Goal: Task Accomplishment & Management: Manage account settings

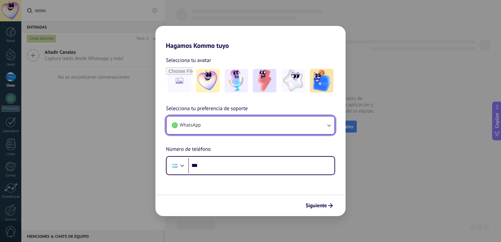
click at [214, 127] on button "WhatsApp" at bounding box center [251, 125] width 168 height 18
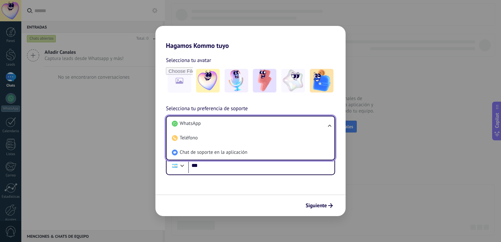
click at [214, 127] on li "WhatsApp" at bounding box center [249, 123] width 160 height 14
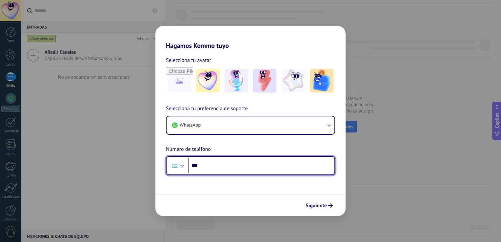
click at [210, 164] on input "***" at bounding box center [261, 165] width 146 height 15
type input "**********"
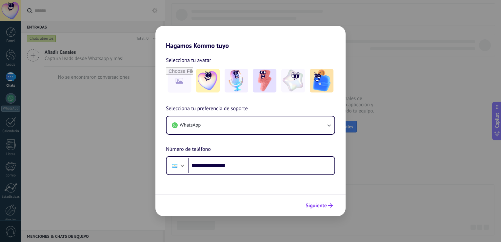
click at [318, 205] on span "Siguiente" at bounding box center [316, 205] width 21 height 5
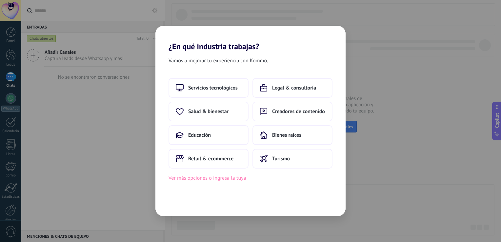
click at [216, 179] on button "Ver más opciones o ingresa la tuya" at bounding box center [207, 178] width 77 height 9
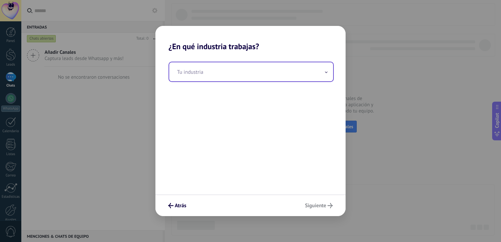
click at [202, 69] on input "text" at bounding box center [251, 71] width 164 height 19
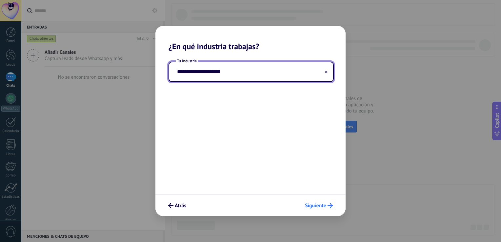
type input "**********"
click at [318, 206] on span "Siguiente" at bounding box center [315, 205] width 21 height 5
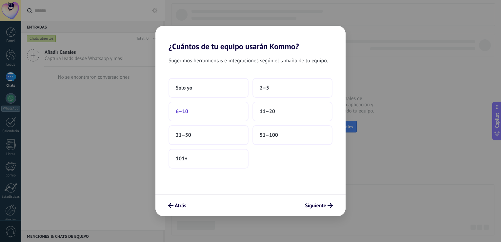
click at [204, 112] on button "6–10" at bounding box center [209, 112] width 80 height 20
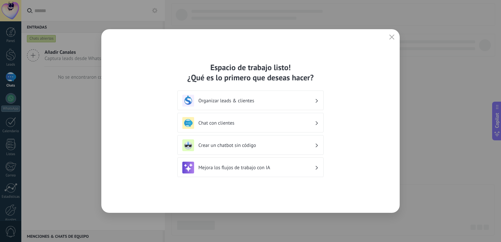
click at [313, 98] on h3 "Organizar leads & clientes" at bounding box center [256, 101] width 116 height 6
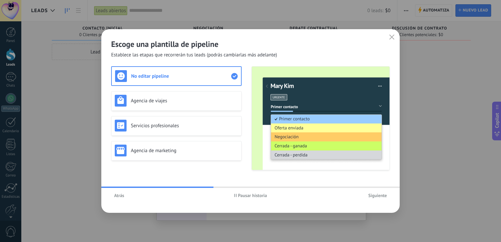
click at [120, 195] on span "Atrás" at bounding box center [119, 195] width 10 height 5
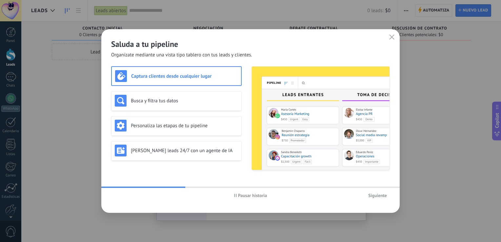
click at [375, 196] on span "Siguiente" at bounding box center [377, 195] width 19 height 5
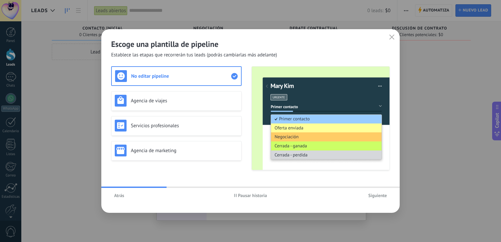
click at [375, 196] on span "Siguiente" at bounding box center [377, 195] width 19 height 5
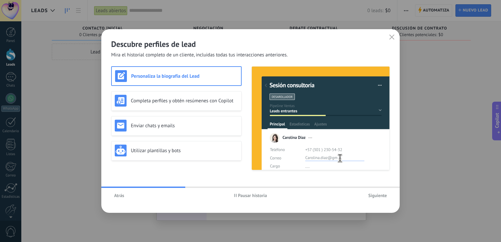
click at [375, 196] on span "Siguiente" at bounding box center [377, 195] width 19 height 5
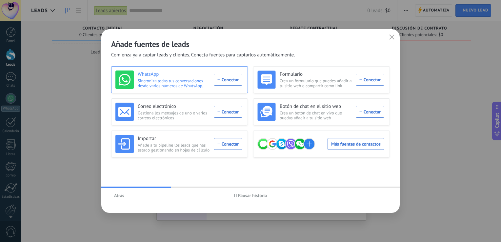
click at [227, 81] on div "WhatsApp Sincroniza todas tus conversaciones desde varios números de WhatsApp. …" at bounding box center [178, 80] width 127 height 18
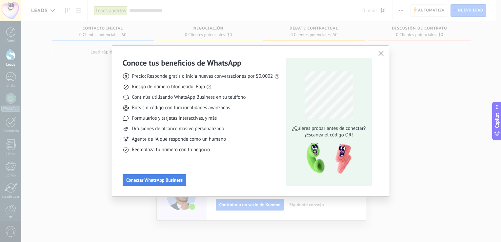
click at [150, 181] on span "Conectar WhatsApp Business" at bounding box center [154, 180] width 56 height 5
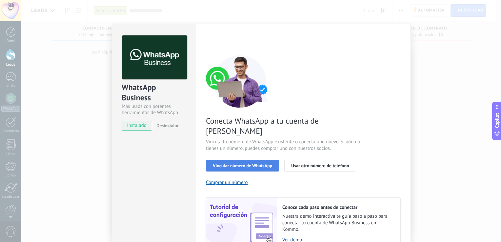
click at [238, 163] on span "Vincular número de WhatsApp" at bounding box center [242, 165] width 59 height 5
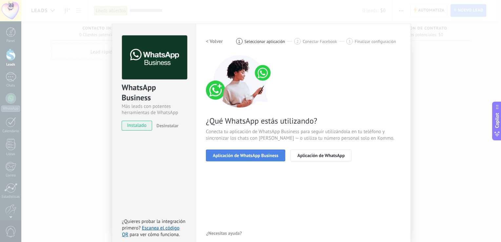
click at [247, 154] on span "Aplicación de WhatsApp Business" at bounding box center [246, 155] width 66 height 5
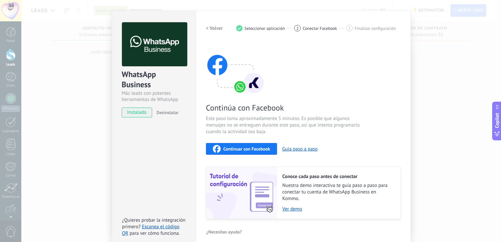
scroll to position [19, 0]
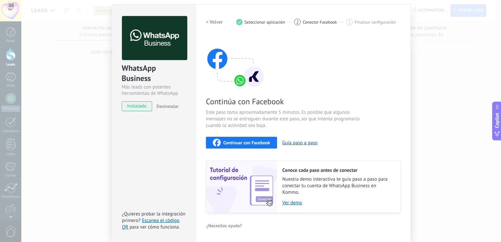
click at [213, 23] on h2 "< Volver" at bounding box center [214, 22] width 17 height 6
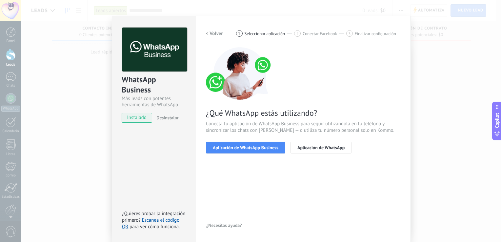
scroll to position [8, 0]
click at [250, 147] on span "Aplicación de WhatsApp Business" at bounding box center [246, 147] width 66 height 5
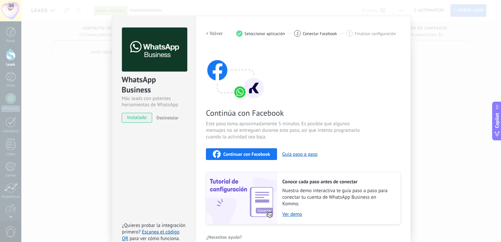
click at [247, 152] on span "Continuar con Facebook" at bounding box center [246, 154] width 47 height 5
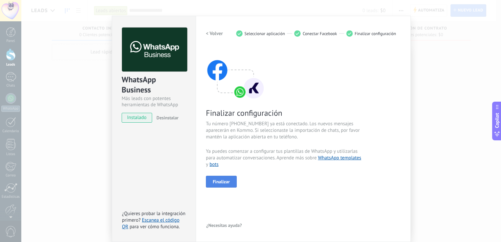
click at [219, 182] on span "Finalizar" at bounding box center [221, 181] width 17 height 5
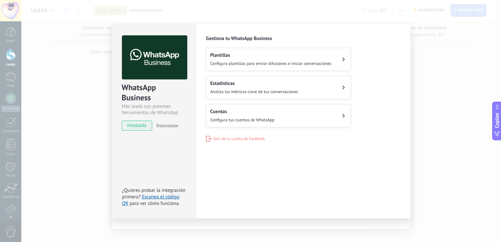
click at [266, 116] on div "Cuentas Configura tus cuentas de WhatsApp" at bounding box center [242, 116] width 64 height 14
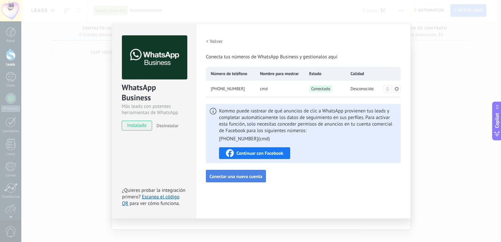
click at [234, 174] on span "Conectar una nueva cuenta" at bounding box center [236, 176] width 53 height 5
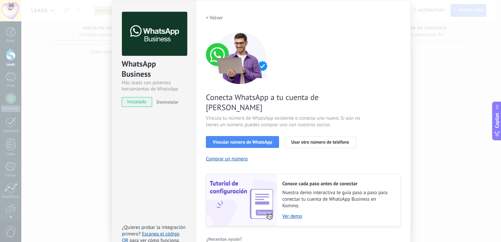
scroll to position [27, 0]
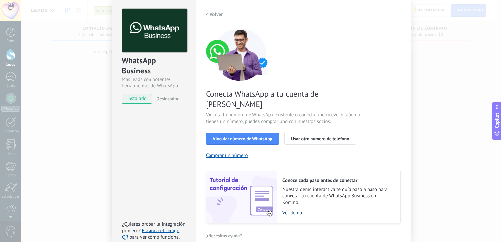
click at [293, 210] on link "Ver demo" at bounding box center [337, 213] width 111 height 6
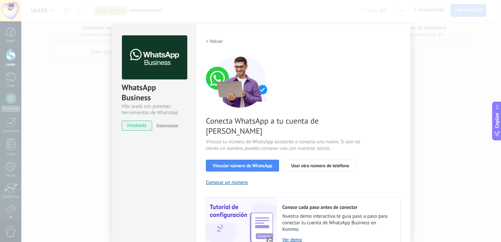
click at [212, 39] on h2 "< Volver" at bounding box center [214, 41] width 17 height 6
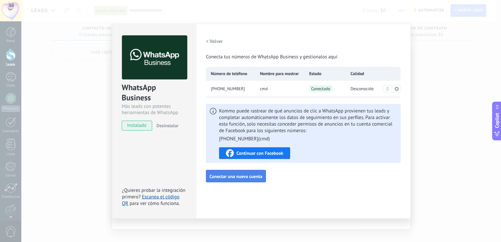
click at [230, 177] on span "Conectar una nueva cuenta" at bounding box center [236, 176] width 53 height 5
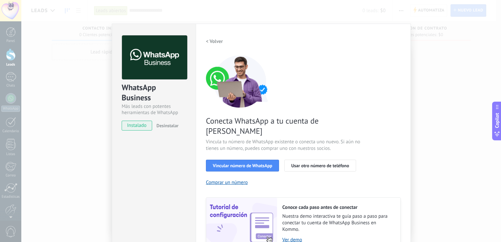
click at [209, 43] on h2 "< Volver" at bounding box center [214, 41] width 17 height 6
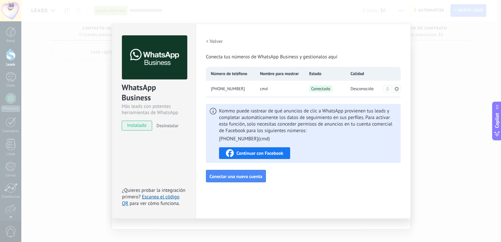
click at [212, 41] on h2 "< Volver" at bounding box center [214, 41] width 17 height 6
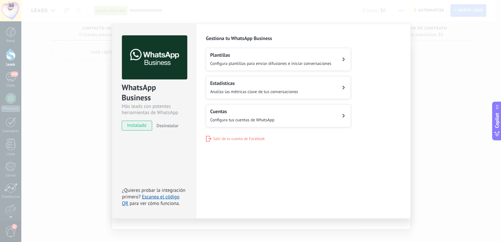
click at [40, 12] on div "WhatsApp Business Más leads con potentes herramientas de WhatsApp instalado Des…" at bounding box center [261, 121] width 480 height 242
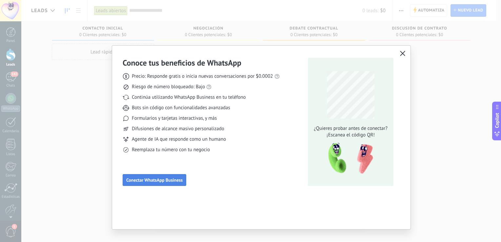
click at [160, 181] on span "Conectar WhatsApp Business" at bounding box center [154, 180] width 56 height 5
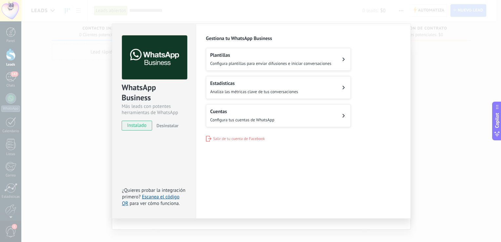
click at [256, 119] on span "Configura tus cuentas de WhatsApp" at bounding box center [242, 120] width 64 height 6
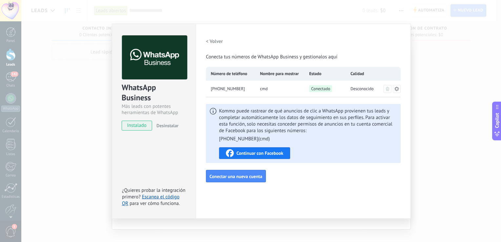
click at [252, 150] on div "Continuar con Facebook" at bounding box center [254, 153] width 57 height 8
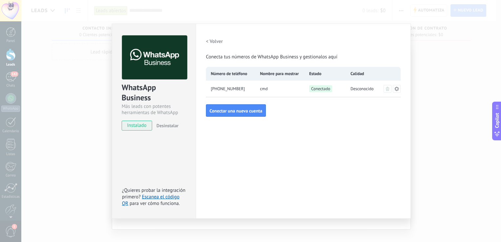
click at [396, 89] on icon at bounding box center [396, 88] width 5 height 5
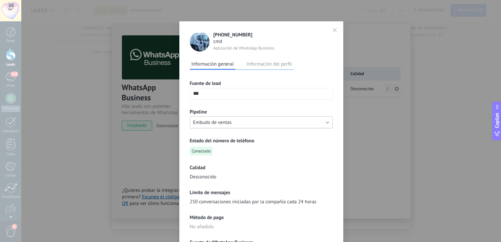
click at [325, 123] on button "Embudo de ventas" at bounding box center [261, 122] width 143 height 12
click at [325, 123] on span "Embudo de ventas" at bounding box center [258, 122] width 145 height 6
click at [269, 65] on button "Información del perfil" at bounding box center [269, 64] width 49 height 10
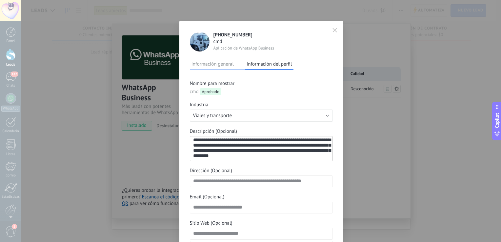
click at [334, 30] on icon "button" at bounding box center [335, 30] width 5 height 5
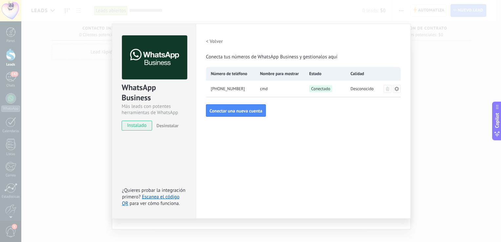
click at [83, 27] on div "WhatsApp Business Más leads con potentes herramientas de WhatsApp instalado Des…" at bounding box center [261, 121] width 480 height 242
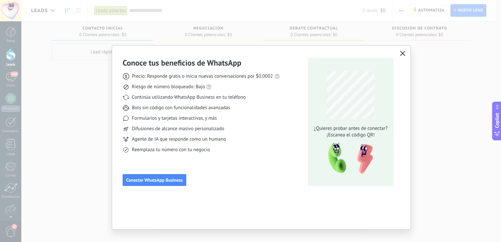
click at [403, 54] on use "button" at bounding box center [402, 53] width 5 height 5
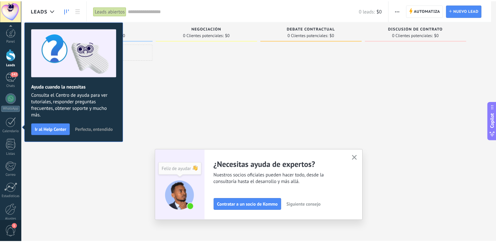
scroll to position [30, 0]
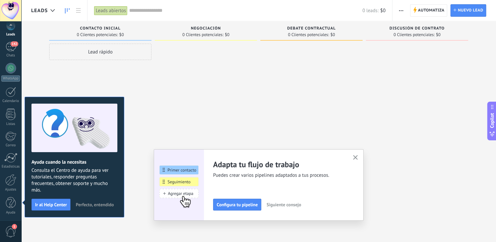
click at [181, 170] on img at bounding box center [179, 184] width 50 height 71
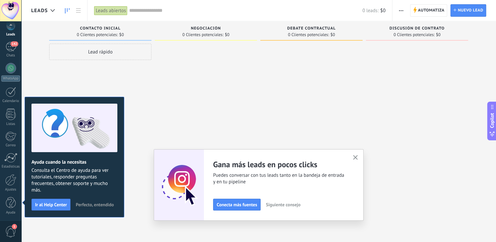
click at [358, 159] on icon "button" at bounding box center [355, 157] width 5 height 5
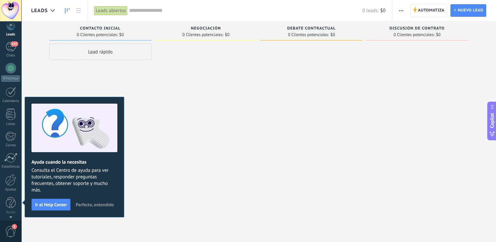
scroll to position [0, 0]
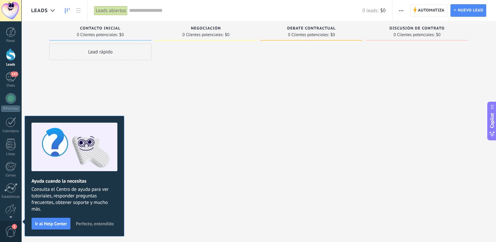
click at [91, 221] on span "Perfecto, entendido" at bounding box center [95, 223] width 38 height 5
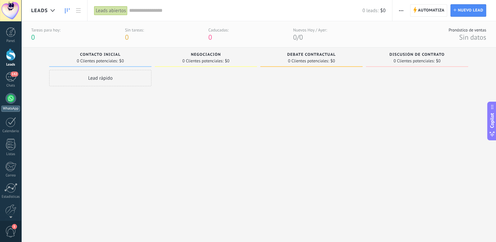
click at [9, 99] on div at bounding box center [11, 98] width 10 height 10
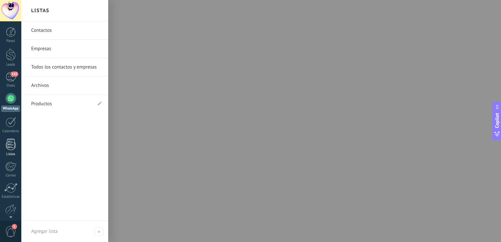
click at [10, 144] on div at bounding box center [11, 144] width 10 height 11
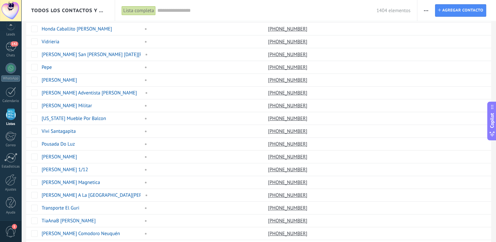
scroll to position [17, 0]
drag, startPoint x: 25, startPoint y: 119, endPoint x: 27, endPoint y: 171, distance: 51.8
click at [27, 171] on div "Nombre Compañía Teléfono Correo Hernan Petrillo Honda Caballito +54 9 11 2314-1…" at bounding box center [258, 155] width 475 height 653
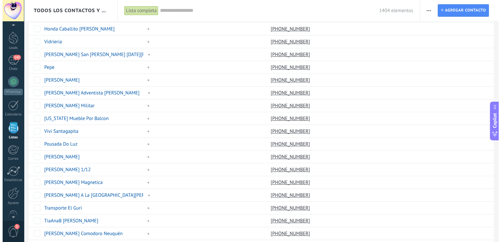
scroll to position [30, 0]
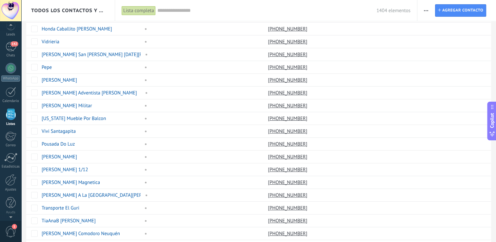
click at [11, 216] on div at bounding box center [10, 216] width 21 height 10
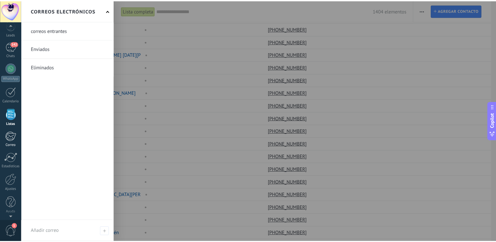
scroll to position [0, 0]
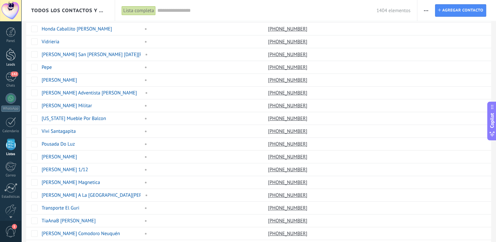
click at [11, 56] on div at bounding box center [11, 55] width 10 height 12
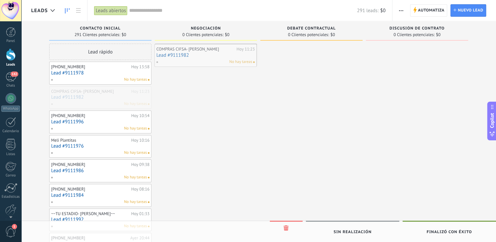
drag, startPoint x: 95, startPoint y: 95, endPoint x: 201, endPoint y: 53, distance: 113.3
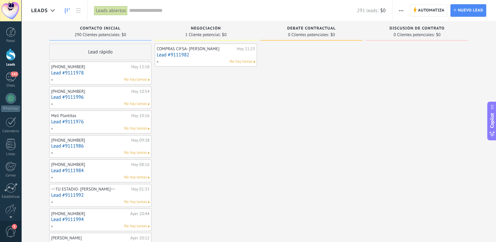
drag, startPoint x: 420, startPoint y: 31, endPoint x: 244, endPoint y: 115, distance: 195.4
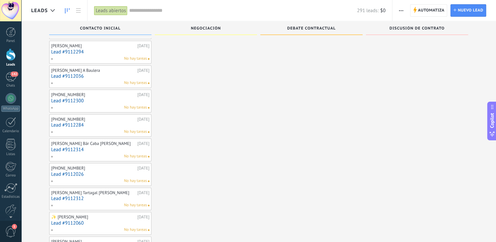
scroll to position [573, 0]
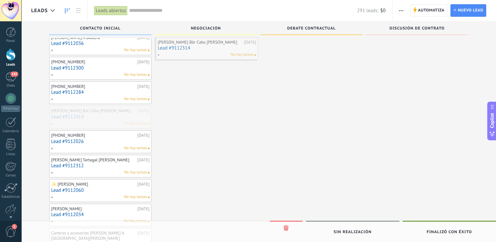
drag, startPoint x: 80, startPoint y: 111, endPoint x: 187, endPoint y: 45, distance: 125.1
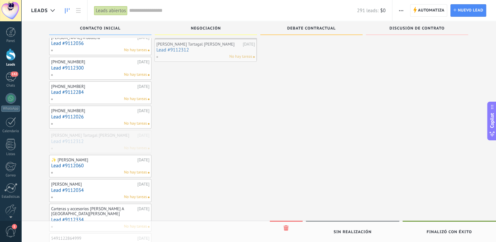
drag, startPoint x: 77, startPoint y: 138, endPoint x: 183, endPoint y: 49, distance: 138.3
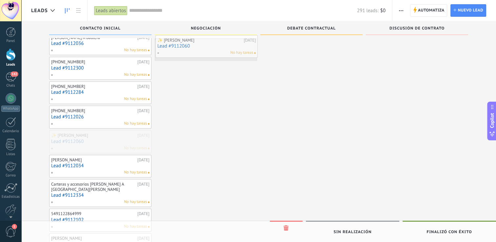
drag, startPoint x: 79, startPoint y: 139, endPoint x: 185, endPoint y: 48, distance: 140.4
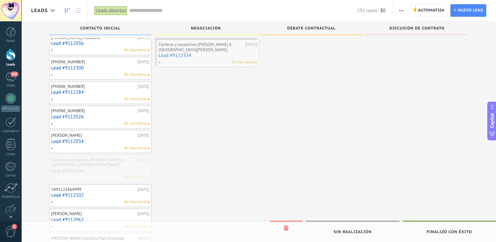
drag, startPoint x: 79, startPoint y: 164, endPoint x: 187, endPoint y: 52, distance: 155.4
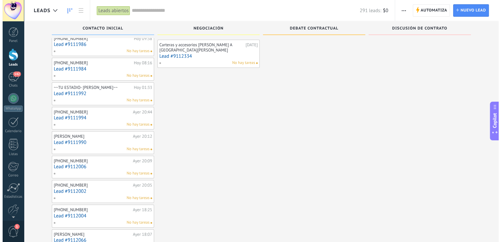
scroll to position [0, 0]
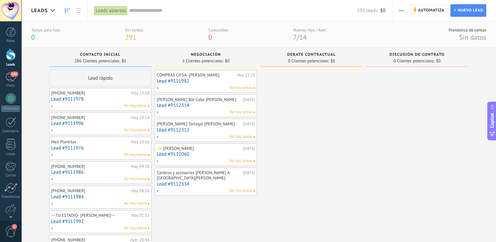
click at [96, 77] on div "Lead rápido" at bounding box center [100, 78] width 102 height 16
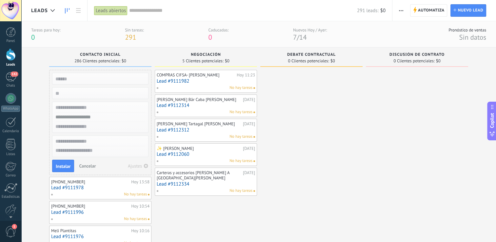
click at [77, 78] on input "text" at bounding box center [100, 78] width 96 height 9
click at [90, 165] on span "Cancelar" at bounding box center [87, 166] width 17 height 6
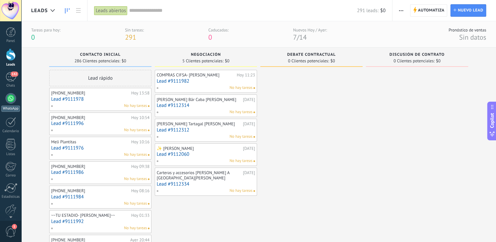
click at [11, 102] on div at bounding box center [11, 98] width 10 height 10
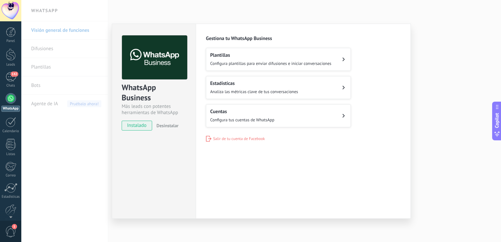
click at [263, 117] on span "Configura tus cuentas de WhatsApp" at bounding box center [242, 120] width 64 height 6
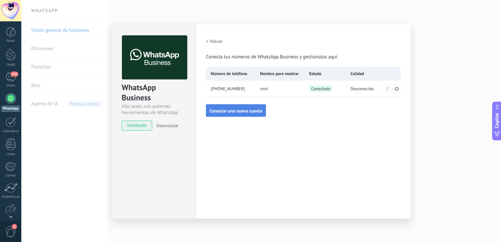
click at [233, 110] on span "Conectar una nueva cuenta" at bounding box center [236, 111] width 53 height 5
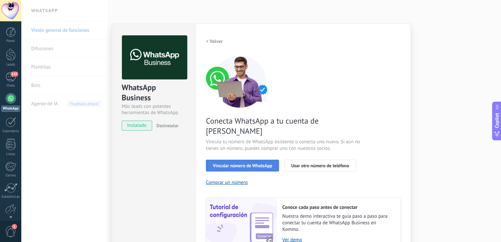
click at [244, 163] on span "Vincular número de WhatsApp" at bounding box center [242, 165] width 59 height 5
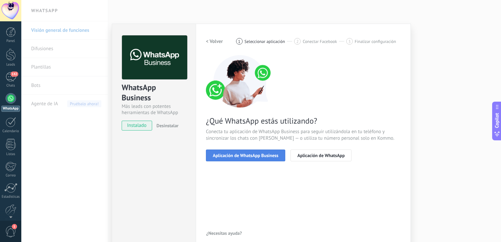
click at [246, 155] on span "Aplicación de WhatsApp Business" at bounding box center [246, 155] width 66 height 5
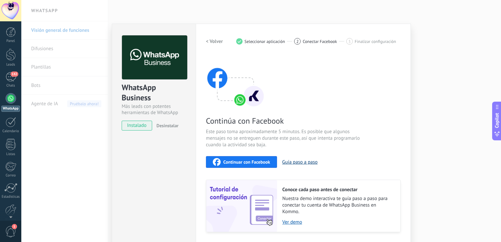
click at [299, 162] on button "Guía paso a paso" at bounding box center [299, 162] width 35 height 6
click at [245, 162] on span "Continuar con Facebook" at bounding box center [246, 162] width 47 height 5
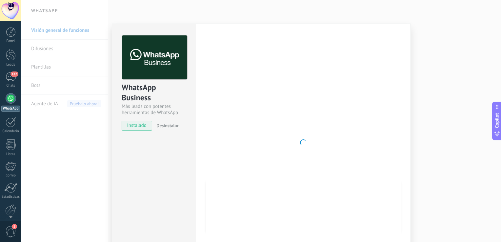
click at [355, 112] on div at bounding box center [303, 142] width 195 height 214
click at [437, 56] on div "WhatsApp Business Más leads con potentes herramientas de WhatsApp instalado Des…" at bounding box center [261, 121] width 480 height 242
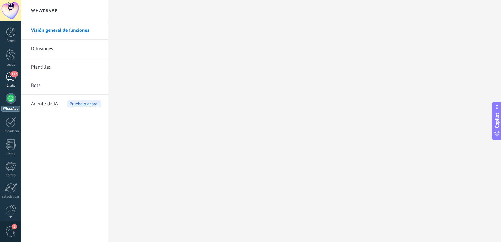
click at [10, 78] on div "142" at bounding box center [11, 77] width 10 height 10
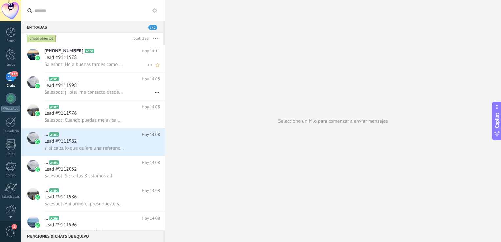
click at [73, 56] on span "Lead #9111978" at bounding box center [60, 57] width 32 height 7
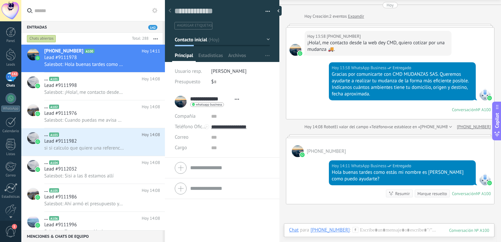
scroll to position [66, 0]
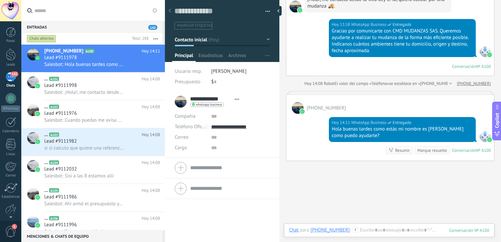
click at [365, 96] on div "+5491123105952 Hoy 14:11 WhatsApp Business Entregado Hola buenas tardes como es…" at bounding box center [390, 127] width 209 height 67
click at [10, 57] on div at bounding box center [11, 55] width 10 height 12
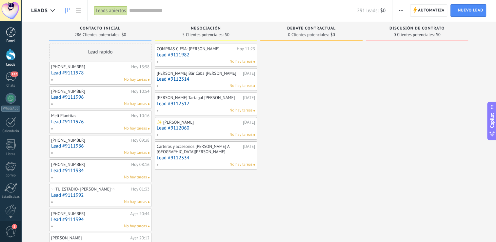
click at [8, 32] on div at bounding box center [11, 32] width 10 height 10
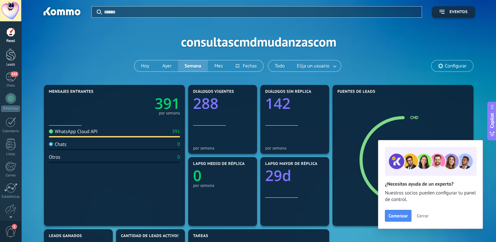
click at [11, 60] on div at bounding box center [11, 55] width 10 height 12
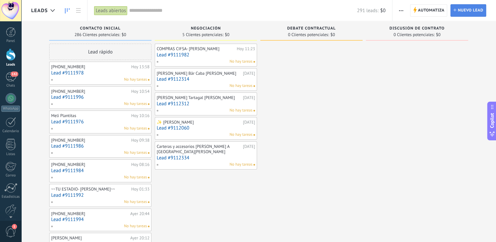
click at [474, 10] on span "Nuevo lead" at bounding box center [471, 11] width 26 height 12
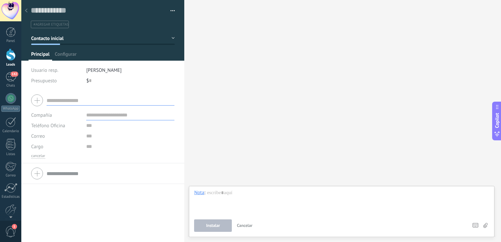
click at [281, 40] on div "Buscar Carga más Participantes: 0 Agregar usuario Bots: 0" at bounding box center [342, 121] width 317 height 242
click at [10, 125] on div at bounding box center [11, 122] width 10 height 10
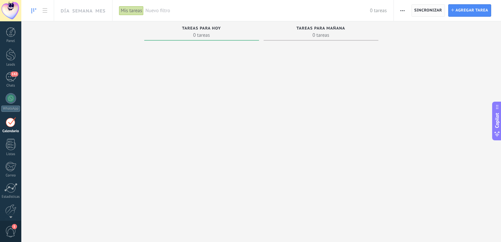
click at [430, 9] on span "Sincronizar" at bounding box center [428, 11] width 28 height 4
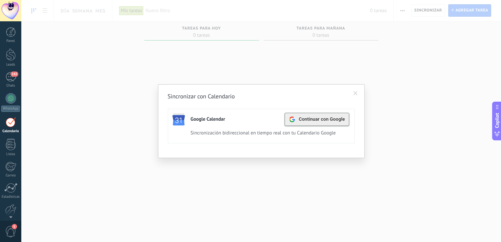
click at [319, 120] on span "Continuar con Google" at bounding box center [322, 119] width 46 height 5
click at [320, 118] on div "Activa" at bounding box center [321, 119] width 18 height 9
click at [323, 121] on div "Activa" at bounding box center [321, 119] width 18 height 9
click at [356, 94] on span at bounding box center [355, 93] width 4 height 5
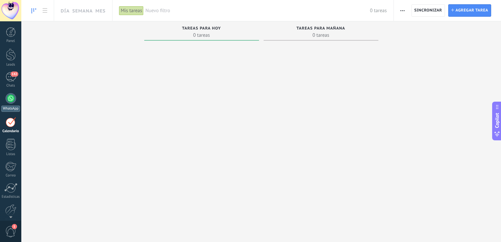
click at [10, 97] on div at bounding box center [11, 98] width 10 height 10
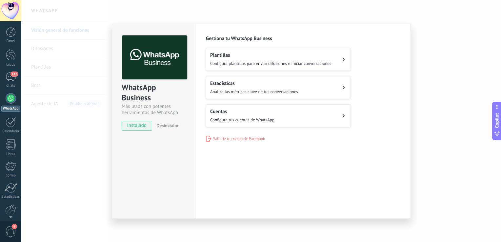
click at [265, 115] on div "Cuentas Configura tus cuentas de WhatsApp" at bounding box center [242, 116] width 64 height 14
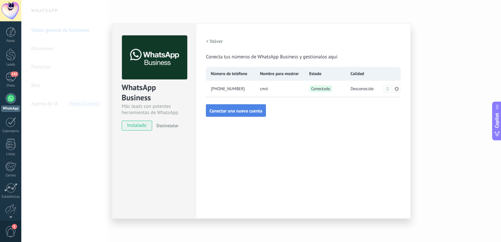
click at [238, 111] on span "Conectar una nueva cuenta" at bounding box center [236, 111] width 53 height 5
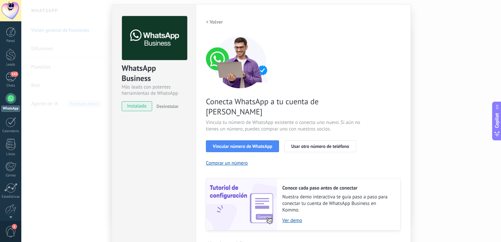
scroll to position [27, 0]
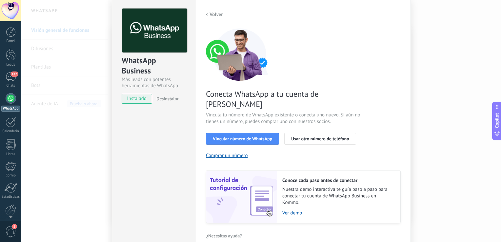
click at [209, 13] on h2 "< Volver" at bounding box center [214, 14] width 17 height 6
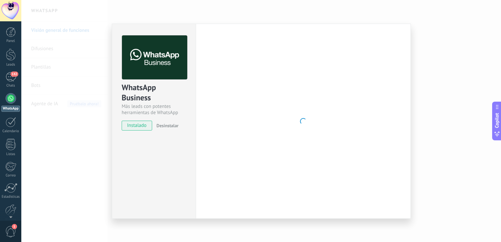
click at [89, 28] on div "WhatsApp Business Más leads con potentes herramientas de WhatsApp instalado Des…" at bounding box center [261, 121] width 480 height 242
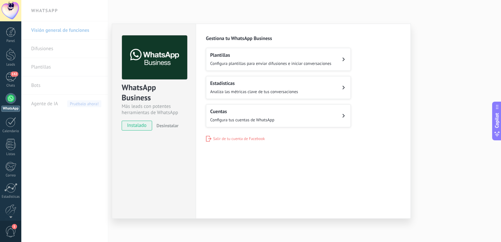
click at [199, 15] on div "WhatsApp Business Más leads con potentes herramientas de WhatsApp instalado Des…" at bounding box center [261, 121] width 480 height 242
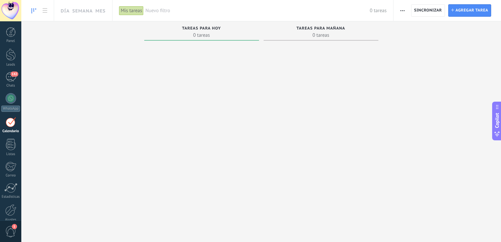
click at [196, 32] on span "0 tareas" at bounding box center [202, 35] width 108 height 7
click at [8, 124] on div at bounding box center [11, 122] width 10 height 10
click at [428, 7] on span "Sincronizar" at bounding box center [428, 11] width 28 height 12
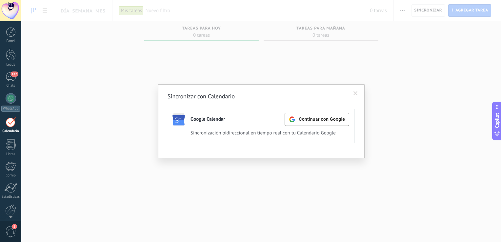
click at [116, 70] on div "Sincronizar con Calendario Google Calendar Continuar con Google Activa Apagar S…" at bounding box center [261, 121] width 480 height 242
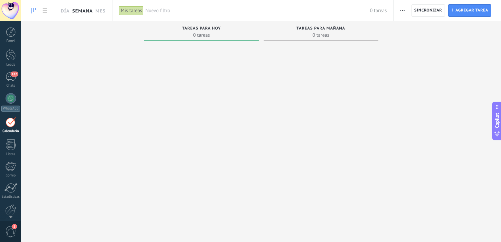
click at [83, 12] on link "Semana" at bounding box center [82, 10] width 21 height 21
click at [83, 12] on body ".abecls-1,.abecls-2{fill-rule:evenodd}.abecls-2{fill:#fff} .abhcls-1{fill:none}…" at bounding box center [250, 121] width 501 height 242
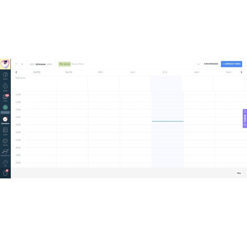
scroll to position [160, 0]
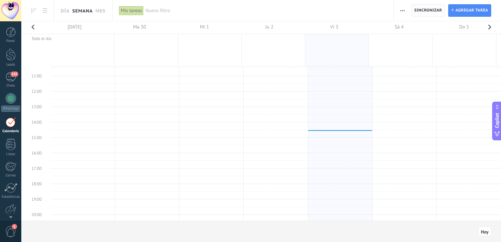
click at [434, 11] on span "Sincronizar" at bounding box center [428, 11] width 28 height 4
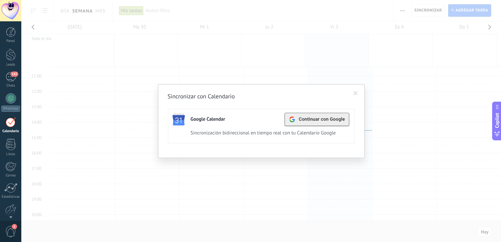
click at [327, 119] on span "Continuar con Google" at bounding box center [322, 119] width 46 height 5
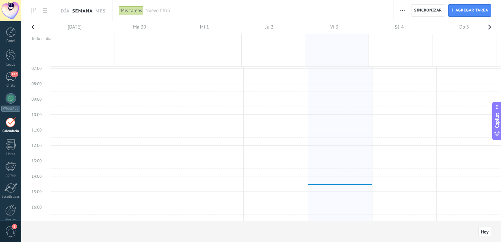
scroll to position [103, 0]
click at [126, 9] on div "Mis tareas" at bounding box center [131, 11] width 25 height 10
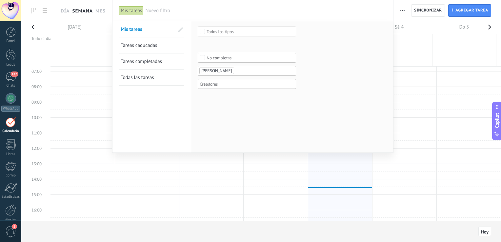
click at [402, 10] on div at bounding box center [250, 121] width 501 height 242
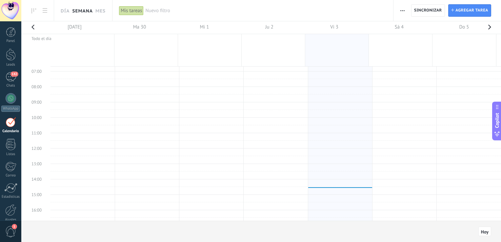
click at [402, 10] on icon "button" at bounding box center [402, 10] width 4 height 1
click at [414, 28] on span "Exportación" at bounding box center [418, 27] width 25 height 13
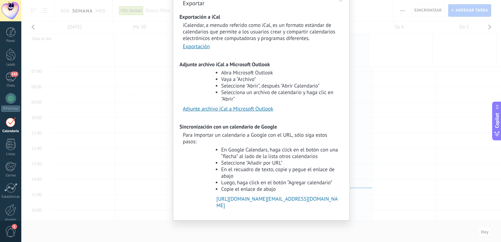
scroll to position [50, 0]
drag, startPoint x: 211, startPoint y: 182, endPoint x: 298, endPoint y: 208, distance: 90.5
click at [298, 208] on div "Sincronización con un calendario de Google Para Importar un calendario a Google…" at bounding box center [261, 167] width 157 height 87
copy p "[URL][DOMAIN_NAME][EMAIL_ADDRESS][DOMAIN_NAME]"
click at [404, 10] on div "Exportar Exportación a iCal iCalendar, a menudo referido como iCal, es un forma…" at bounding box center [261, 121] width 480 height 242
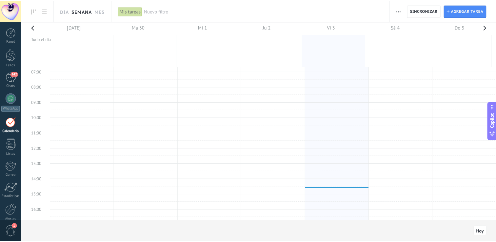
scroll to position [0, 0]
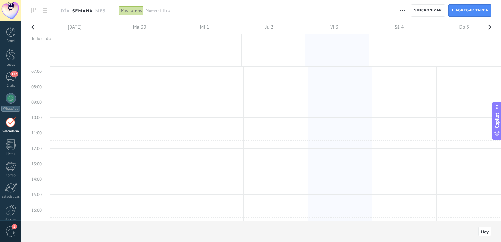
click at [404, 10] on use "button" at bounding box center [402, 10] width 4 height 1
click at [485, 232] on span "Hoy" at bounding box center [485, 232] width 8 height 5
click at [10, 99] on div at bounding box center [11, 98] width 10 height 10
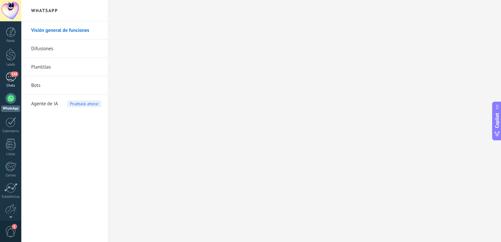
click at [9, 79] on div "142" at bounding box center [11, 77] width 10 height 10
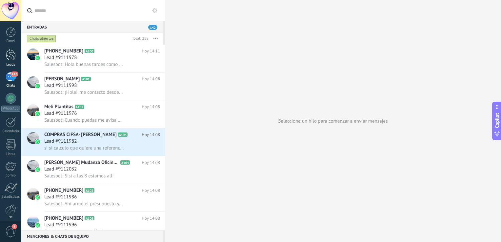
click at [10, 58] on div at bounding box center [11, 55] width 10 height 12
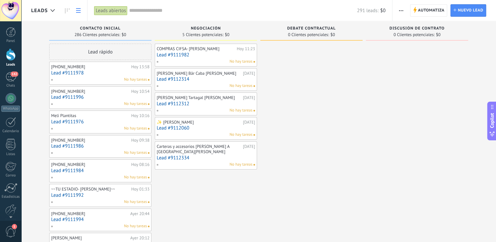
click at [80, 9] on icon at bounding box center [78, 10] width 5 height 5
